Goal: Task Accomplishment & Management: Manage account settings

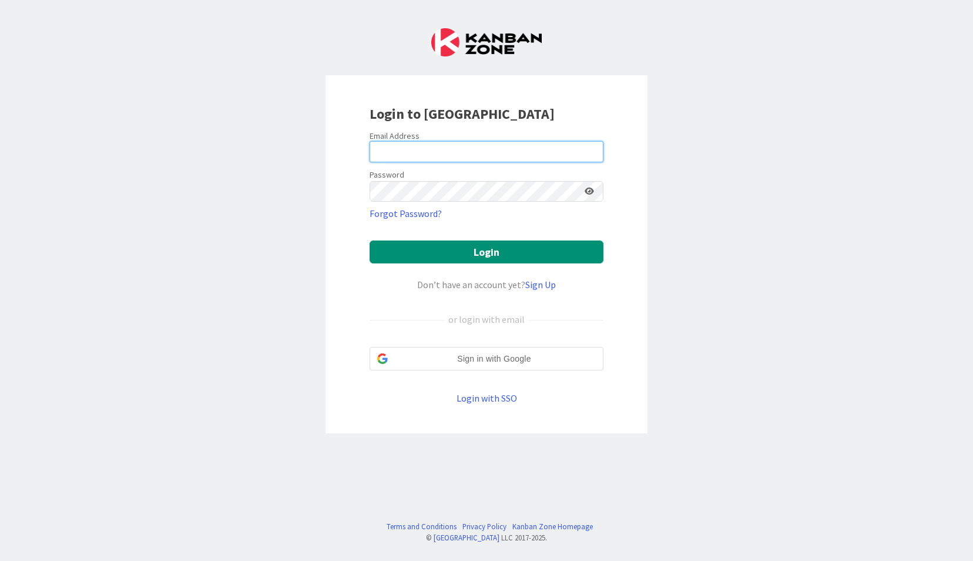
click at [435, 154] on input "email" at bounding box center [487, 151] width 234 height 21
type input "[EMAIL_ADDRESS][DOMAIN_NAME]"
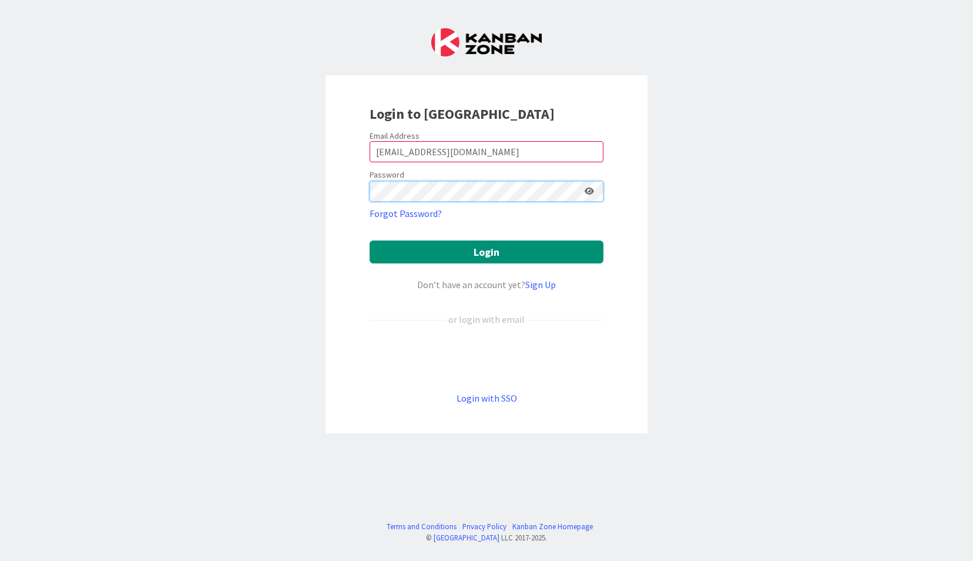
click at [370, 240] on button "Login" at bounding box center [487, 251] width 234 height 23
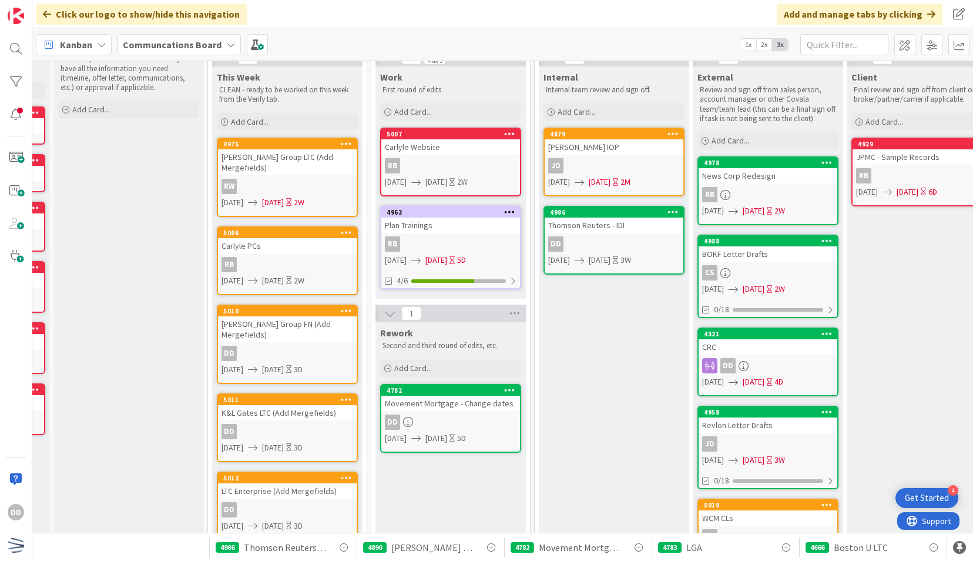
scroll to position [55, 136]
